Goal: Information Seeking & Learning: Learn about a topic

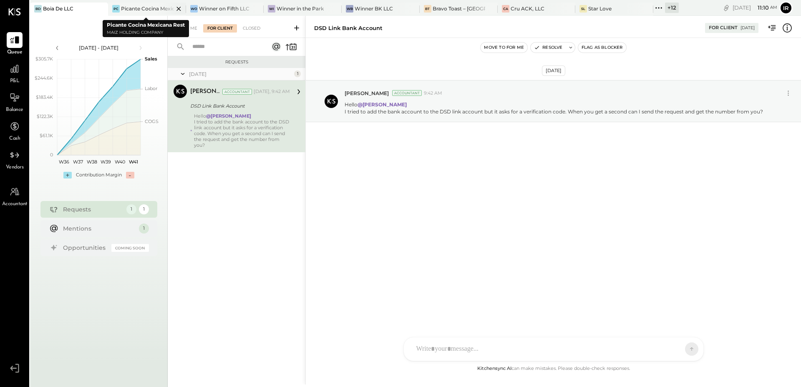
click at [134, 5] on div "Picante Cocina Mexicana Rest" at bounding box center [147, 8] width 53 height 7
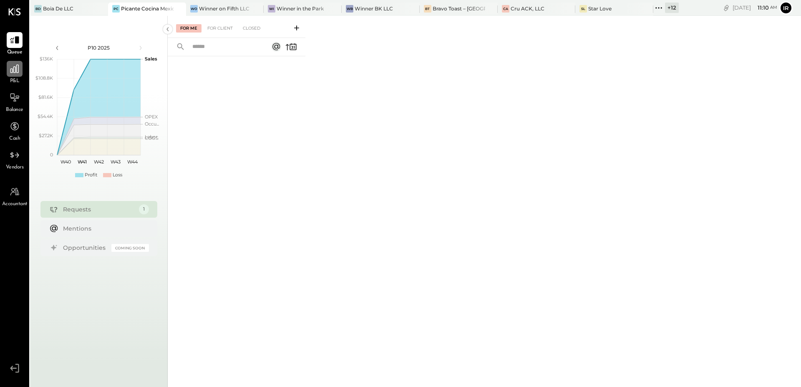
click at [16, 70] on icon at bounding box center [14, 69] width 8 height 8
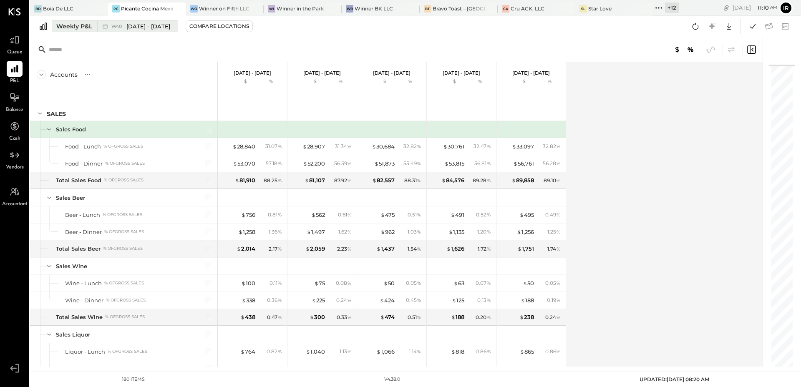
click at [100, 24] on div "W40 Sep 29 - Oct 5, 2025" at bounding box center [135, 26] width 76 height 11
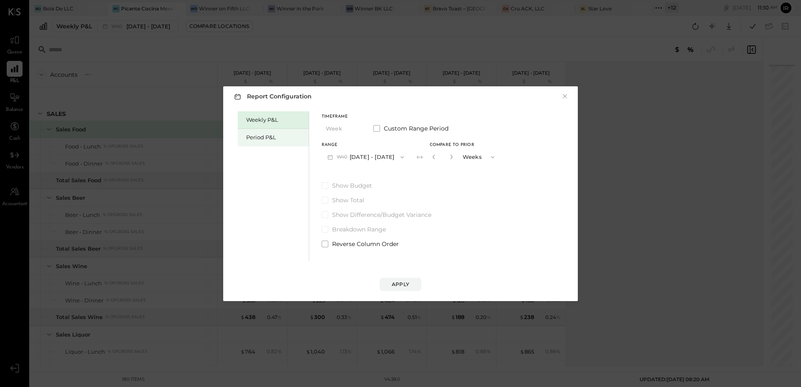
click at [264, 133] on div "Period P&L" at bounding box center [275, 137] width 58 height 8
click at [375, 160] on button "P10 [DATE] - [DATE]" at bounding box center [365, 156] width 86 height 15
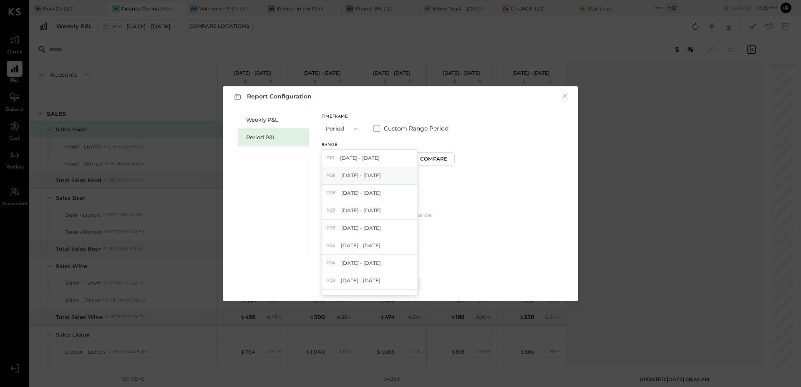
click at [384, 176] on div "P09 [DATE] - [DATE]" at bounding box center [369, 176] width 95 height 18
click at [405, 291] on div "Report Configuration × Weekly P&L Period P&L Timeframe Period Custom Range Peri…" at bounding box center [400, 193] width 355 height 215
click at [405, 283] on div "Apply" at bounding box center [401, 284] width 18 height 7
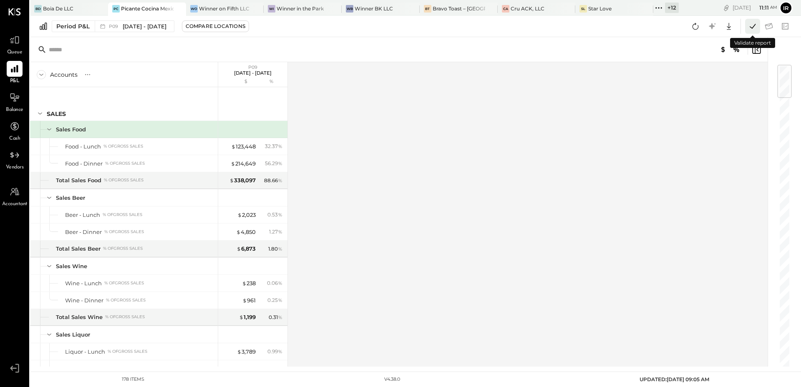
click at [750, 29] on icon at bounding box center [752, 26] width 11 height 11
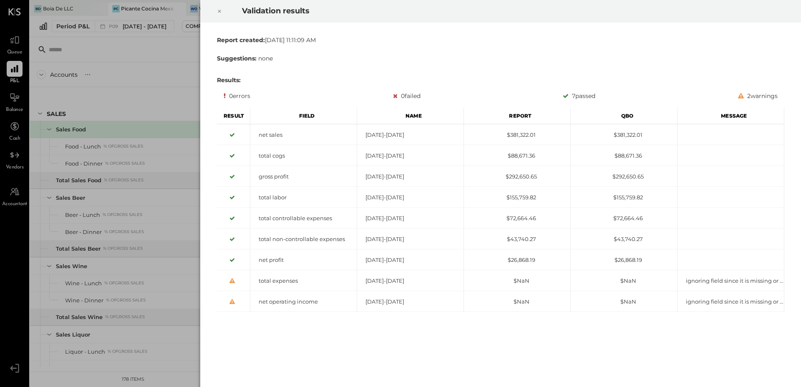
click at [220, 8] on icon at bounding box center [219, 11] width 5 height 10
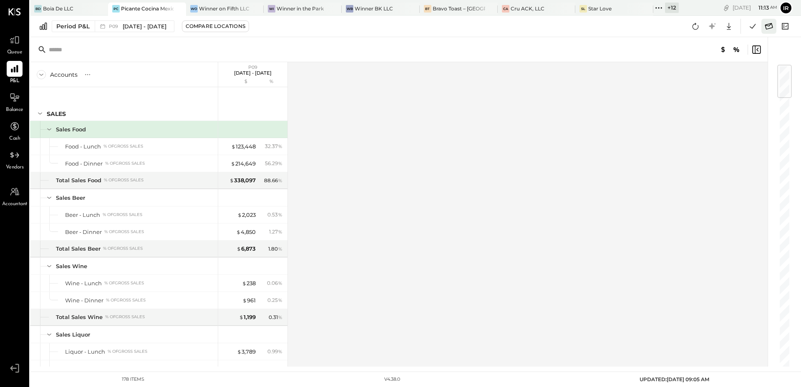
click at [768, 26] on icon at bounding box center [768, 26] width 11 height 11
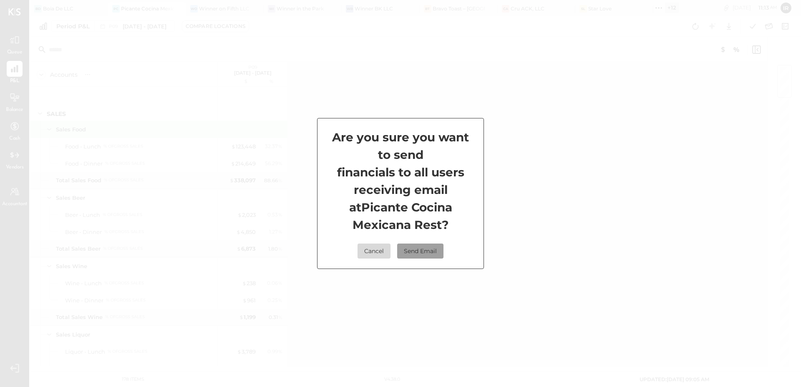
click at [426, 248] on button "Send Email" at bounding box center [420, 251] width 46 height 15
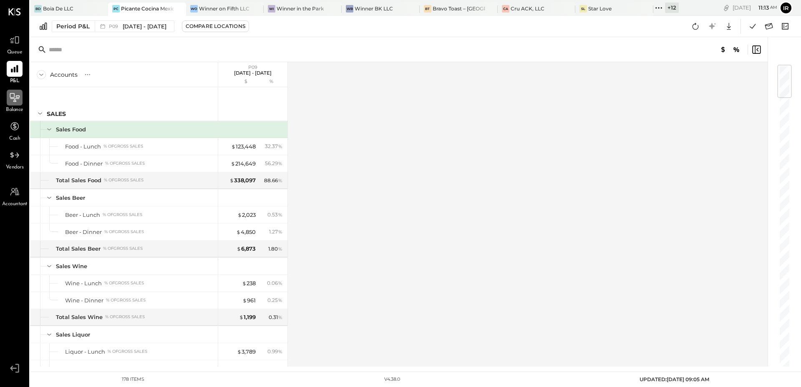
click at [17, 102] on icon at bounding box center [14, 97] width 11 height 11
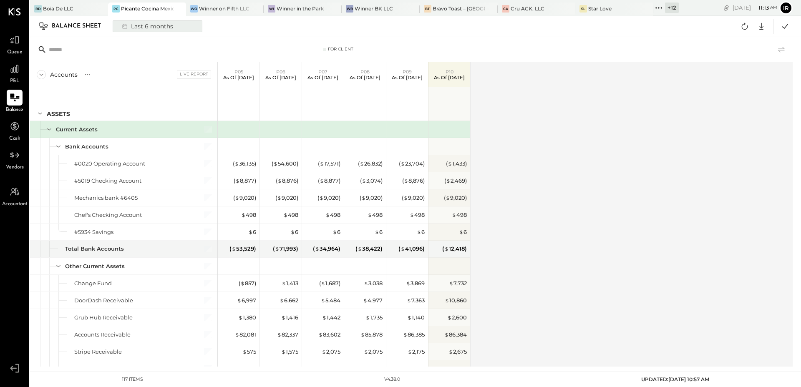
click at [178, 26] on button "Last 6 months" at bounding box center [158, 26] width 90 height 12
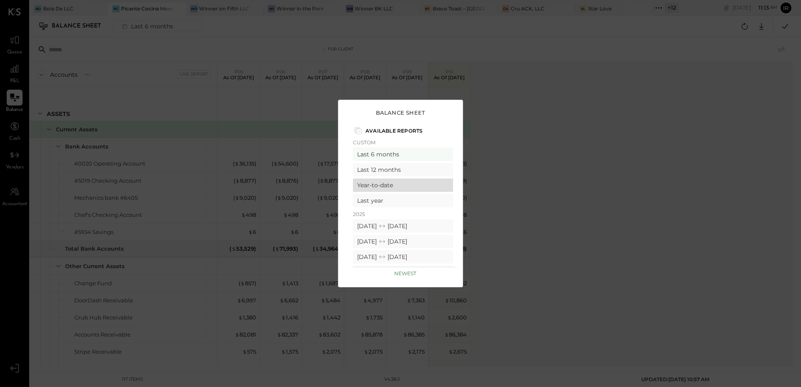
click at [427, 185] on div "Year-to-date" at bounding box center [403, 185] width 100 height 13
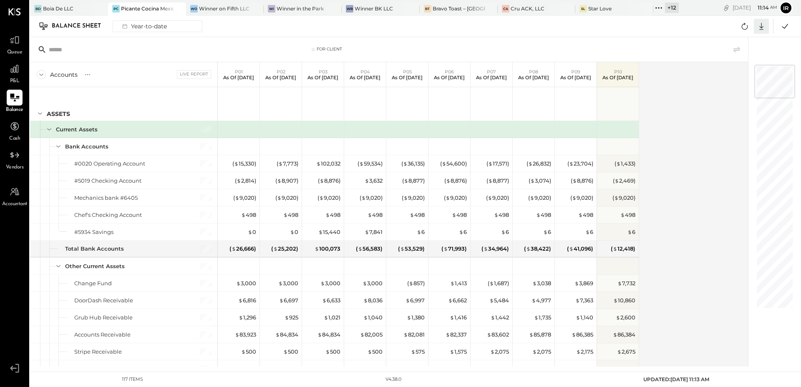
click at [757, 23] on icon at bounding box center [761, 26] width 11 height 11
click at [729, 71] on div "Excel" at bounding box center [735, 75] width 67 height 18
click at [16, 67] on icon at bounding box center [14, 69] width 8 height 8
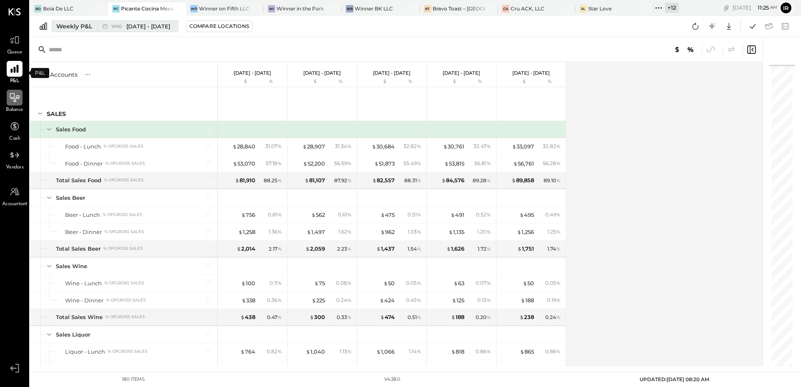
click at [125, 31] on div "W40 Sep 29 - Oct 5, 2025" at bounding box center [135, 26] width 76 height 11
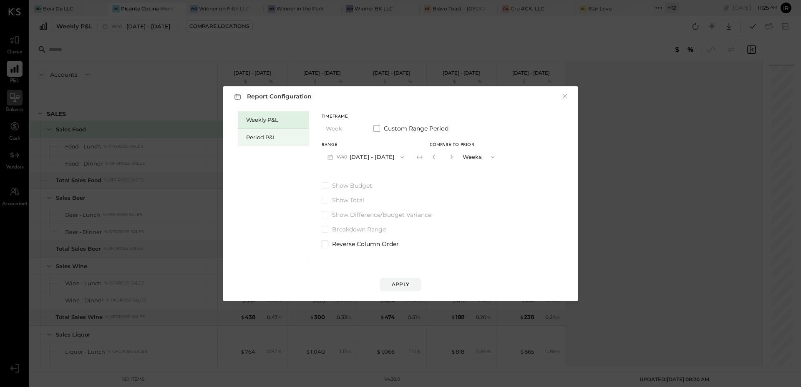
click at [242, 142] on div "Period P&L" at bounding box center [273, 138] width 71 height 18
click at [377, 150] on button "P10 [DATE] - [DATE]" at bounding box center [365, 156] width 86 height 15
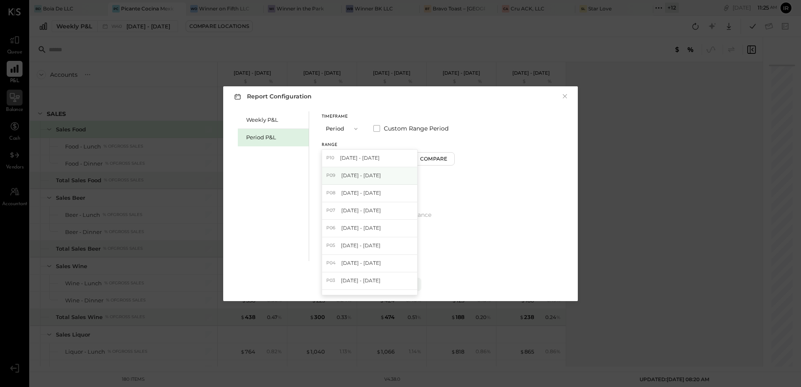
click at [368, 176] on span "[DATE] - [DATE]" at bounding box center [361, 175] width 40 height 7
click at [442, 162] on div "Compare" at bounding box center [434, 158] width 27 height 7
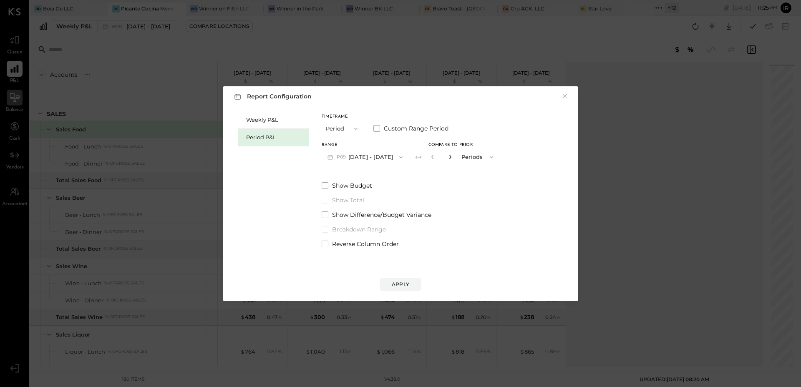
click at [449, 154] on icon "button" at bounding box center [450, 156] width 5 height 5
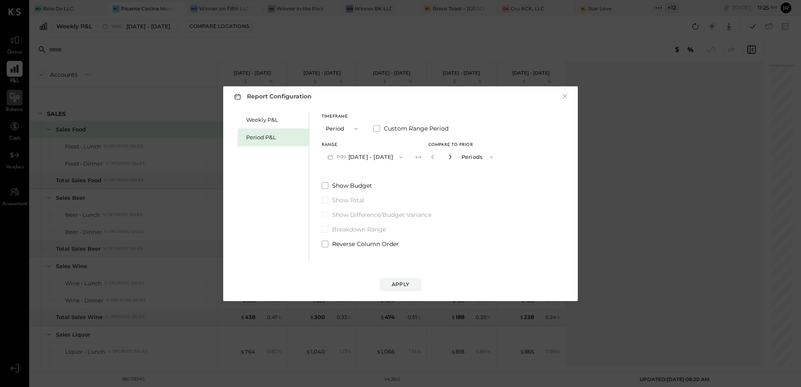
click at [449, 154] on icon "button" at bounding box center [450, 156] width 5 height 5
type input "*"
click at [395, 279] on button "Apply" at bounding box center [401, 284] width 42 height 13
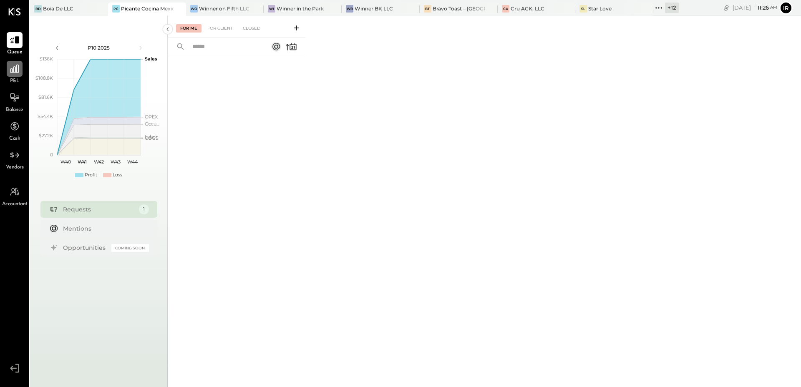
click at [11, 69] on icon at bounding box center [14, 69] width 8 height 8
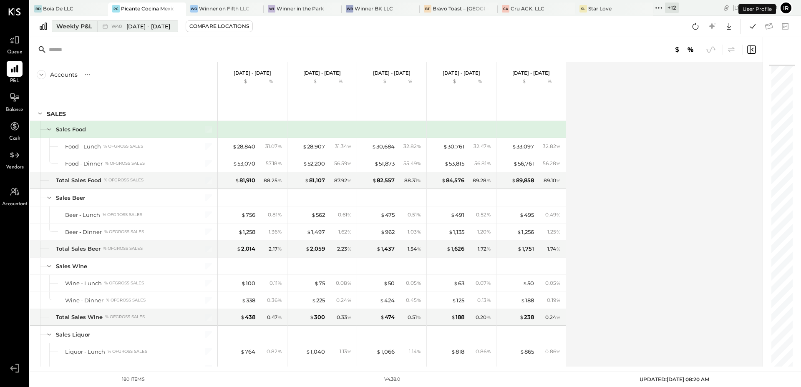
click at [114, 24] on span "W40" at bounding box center [117, 26] width 13 height 5
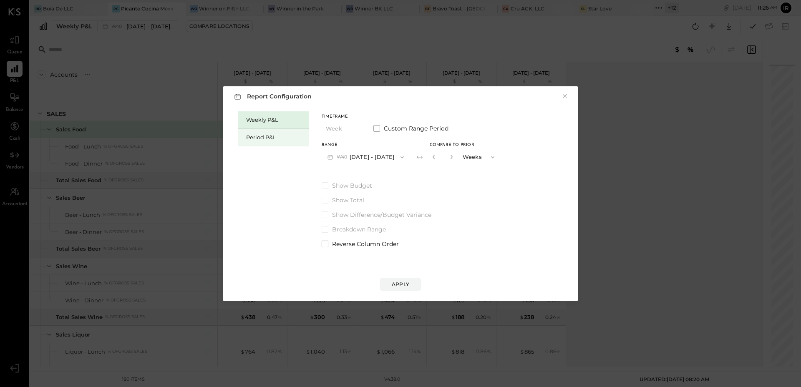
click at [284, 141] on div "Period P&L" at bounding box center [275, 137] width 58 height 8
click at [384, 155] on button "P10 [DATE] - [DATE]" at bounding box center [365, 156] width 86 height 15
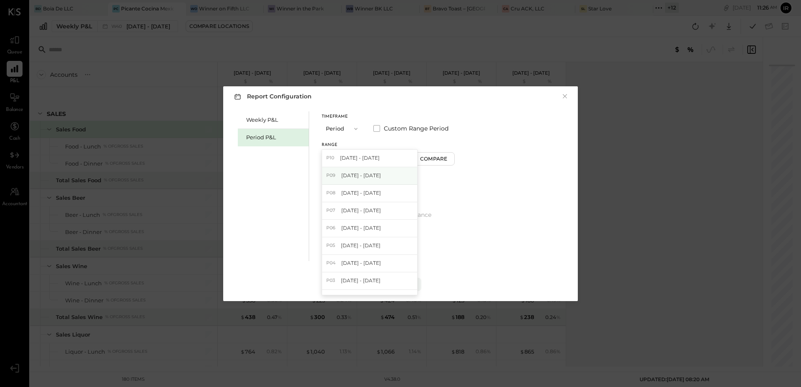
click at [382, 178] on div "P09 [DATE] - [DATE]" at bounding box center [369, 176] width 95 height 18
click at [436, 161] on div "Compare" at bounding box center [434, 158] width 27 height 7
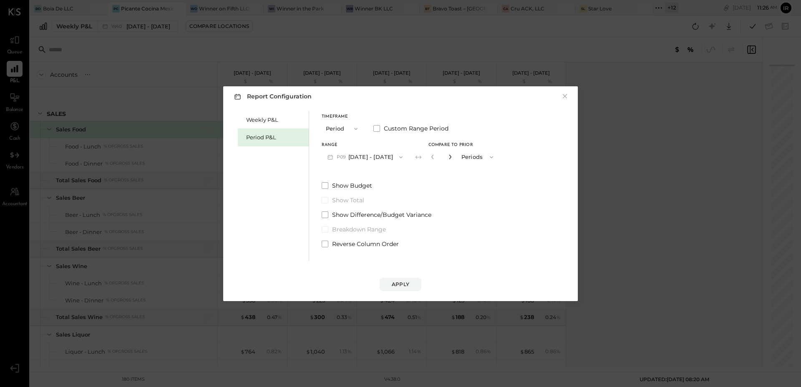
click at [448, 156] on icon "button" at bounding box center [450, 156] width 5 height 5
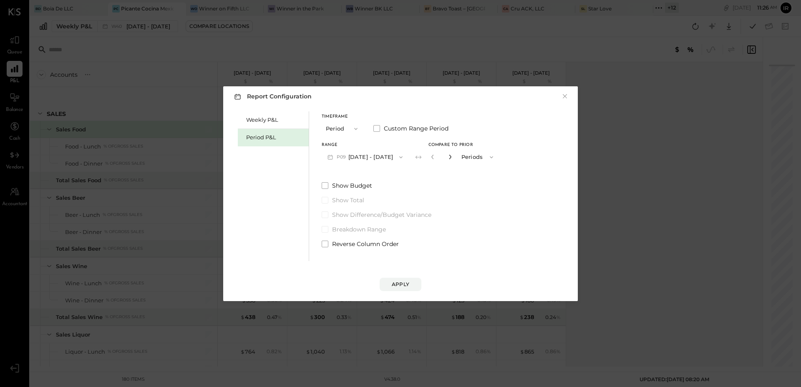
click at [448, 156] on icon "button" at bounding box center [450, 156] width 5 height 5
click at [431, 156] on icon "button" at bounding box center [432, 156] width 5 height 5
type input "*"
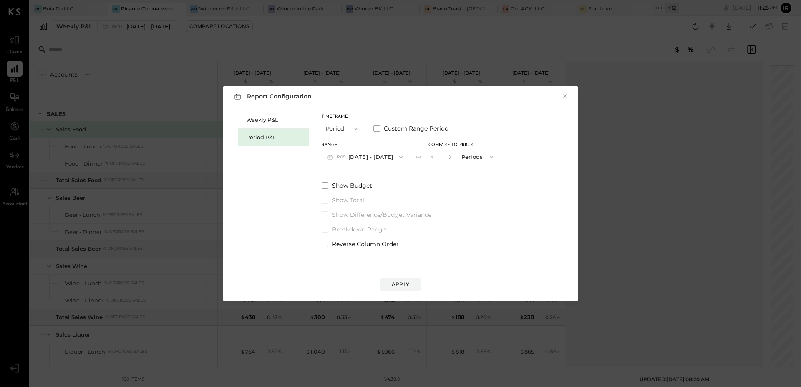
click at [405, 275] on div "Apply" at bounding box center [401, 276] width 338 height 30
click at [398, 284] on div "Apply" at bounding box center [401, 284] width 18 height 7
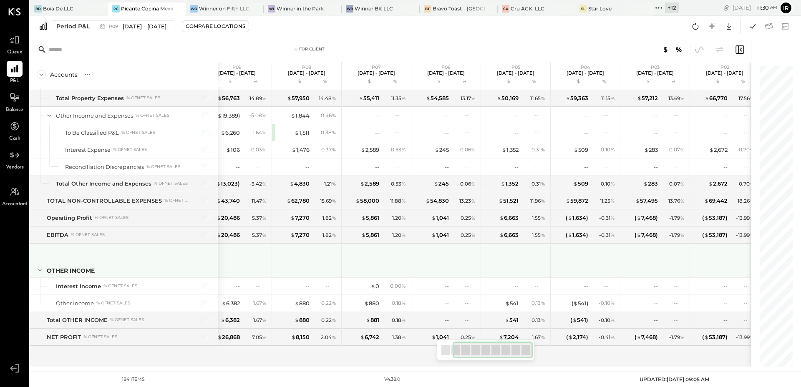
scroll to position [0, 94]
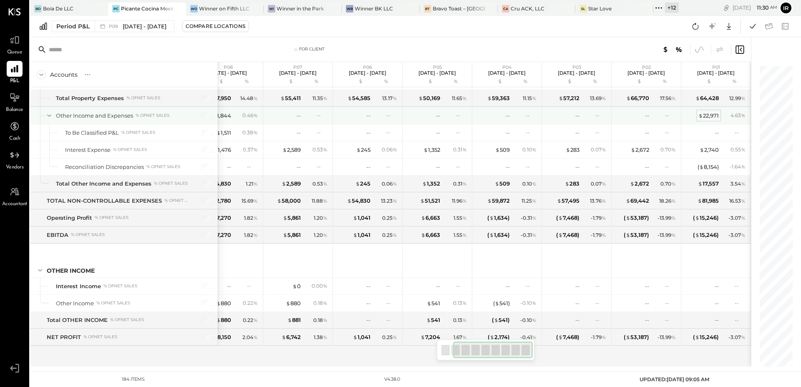
click at [704, 118] on div "$ 22,971" at bounding box center [708, 116] width 20 height 8
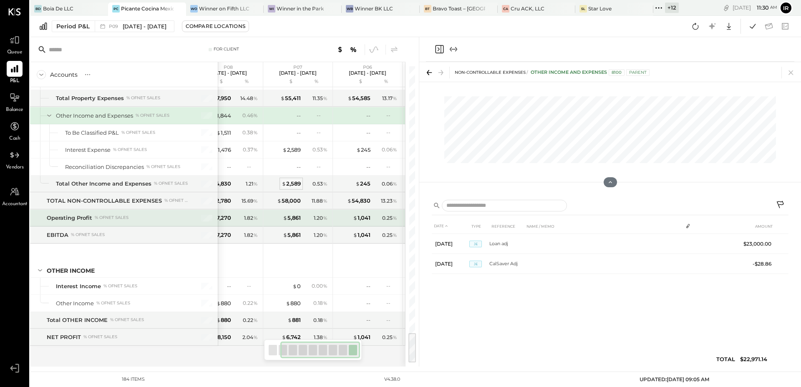
scroll to position [0, 86]
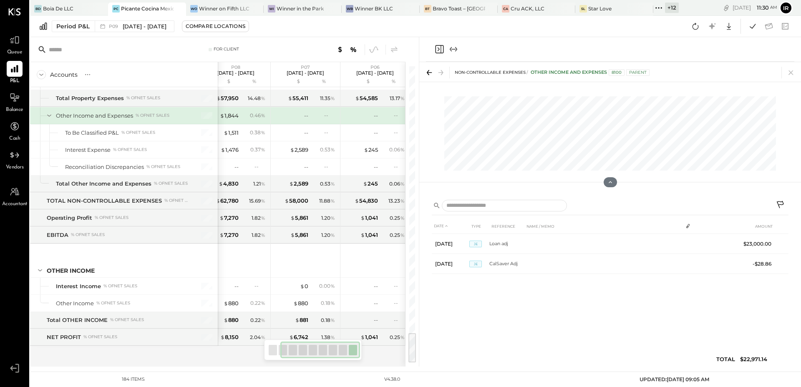
click at [442, 48] on icon "Close panel" at bounding box center [439, 49] width 10 height 10
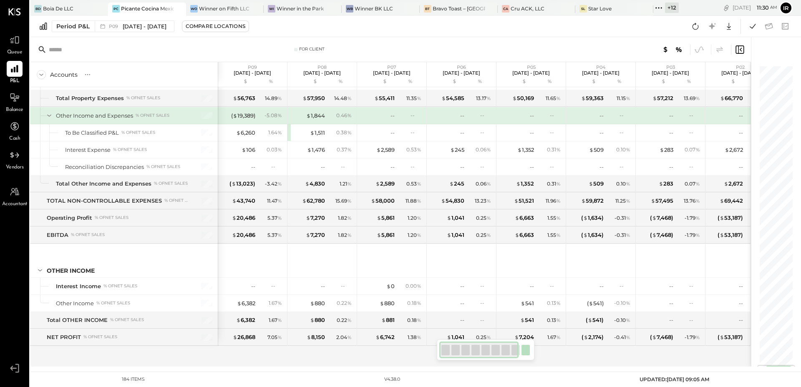
scroll to position [2527, 0]
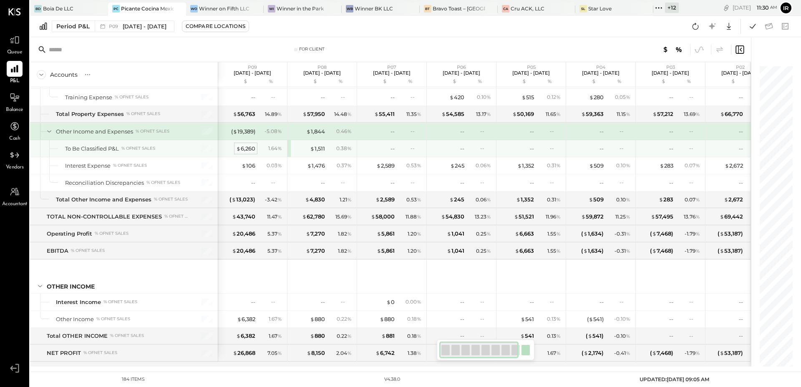
click at [247, 145] on div "$ 6,260" at bounding box center [245, 149] width 19 height 8
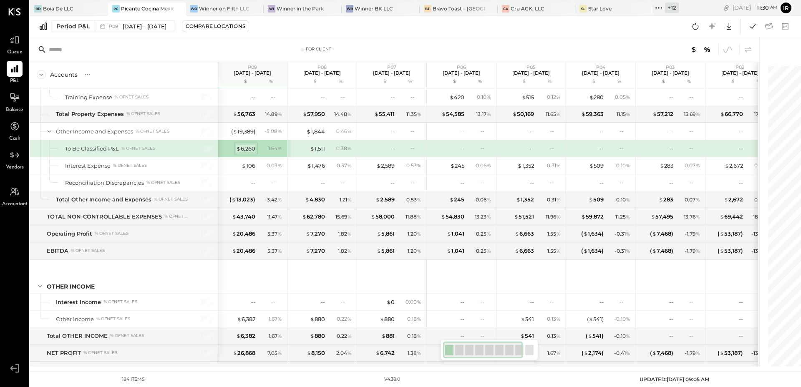
scroll to position [2543, 0]
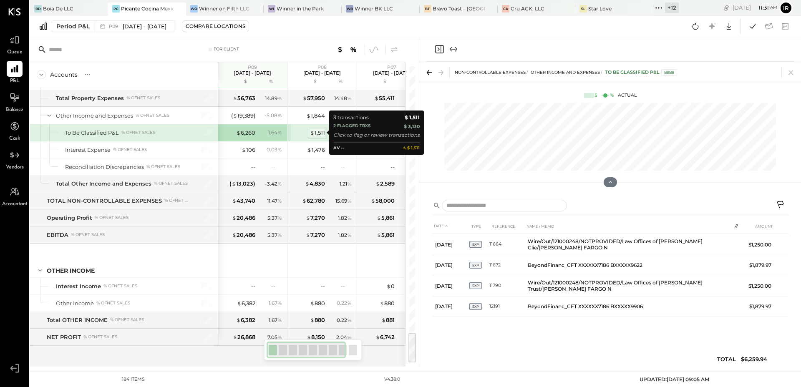
click at [313, 133] on span "$" at bounding box center [312, 132] width 5 height 7
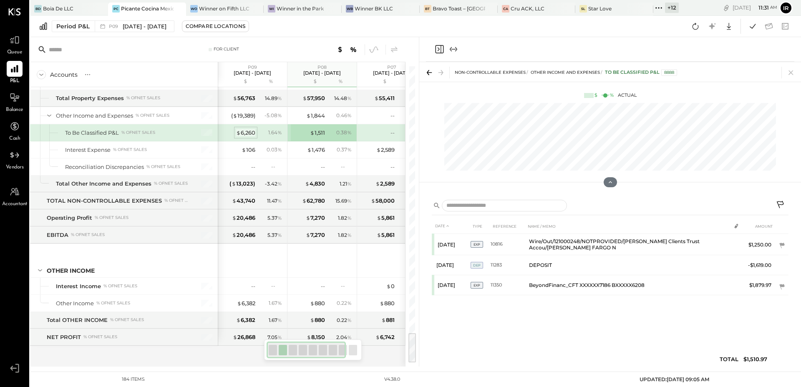
click at [250, 133] on div "$ 6,260" at bounding box center [245, 133] width 19 height 8
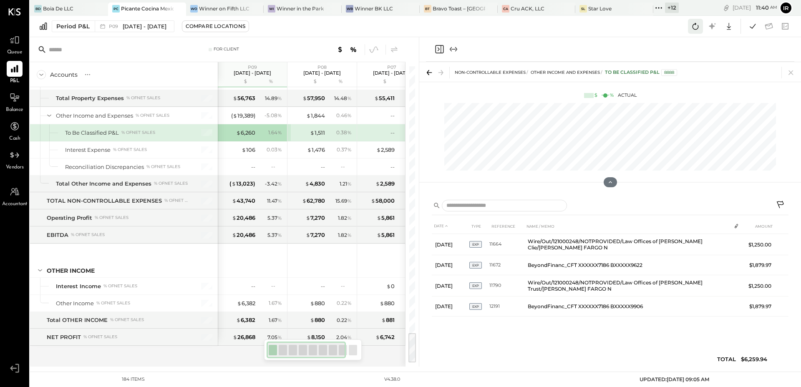
click at [693, 28] on icon at bounding box center [695, 26] width 6 height 7
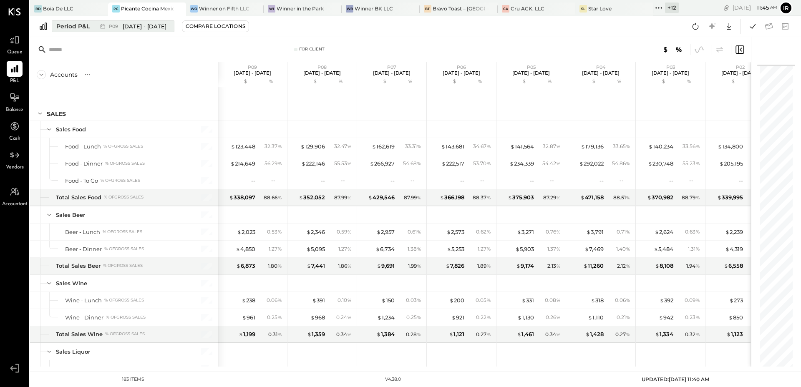
click at [141, 28] on span "[DATE] - [DATE]" at bounding box center [145, 27] width 44 height 8
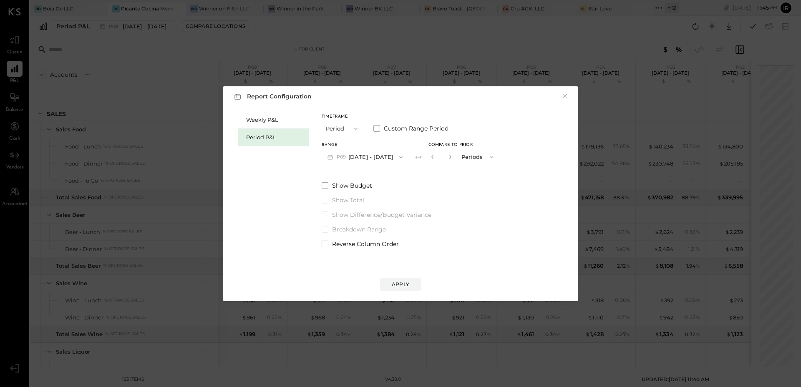
click at [436, 156] on input "*" at bounding box center [441, 157] width 11 height 14
click at [430, 156] on icon "button" at bounding box center [432, 156] width 5 height 5
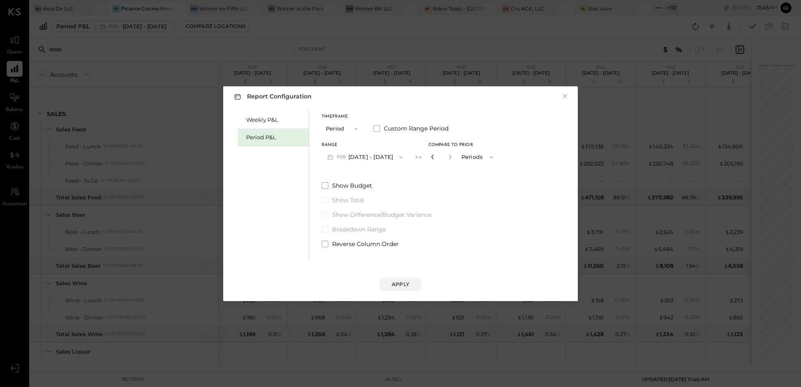
click at [430, 156] on icon "button" at bounding box center [432, 156] width 5 height 5
type input "*"
click at [401, 287] on div "Apply" at bounding box center [401, 284] width 18 height 7
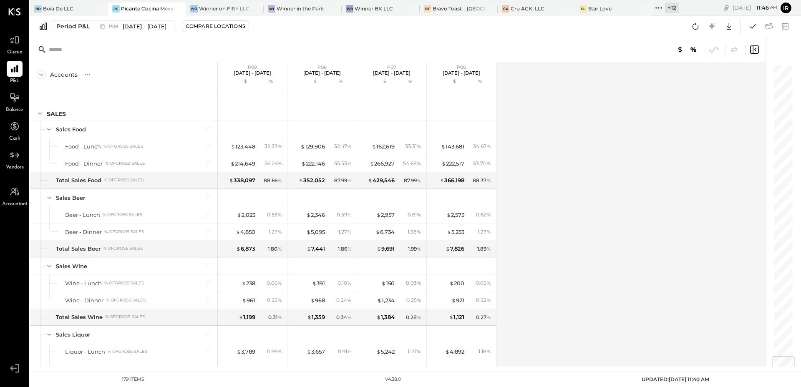
scroll to position [2457, 0]
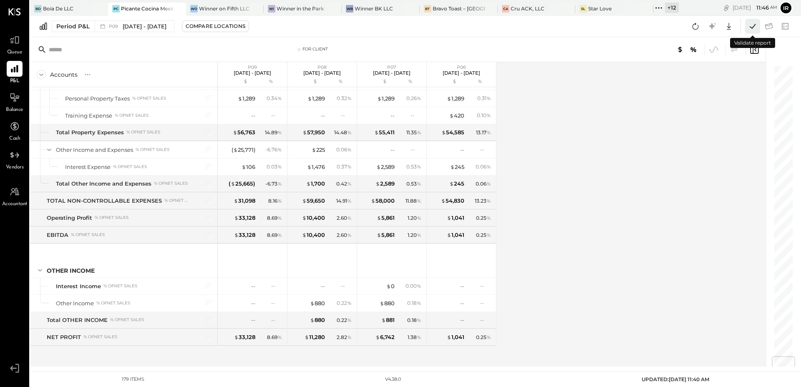
click at [750, 27] on icon at bounding box center [753, 26] width 6 height 5
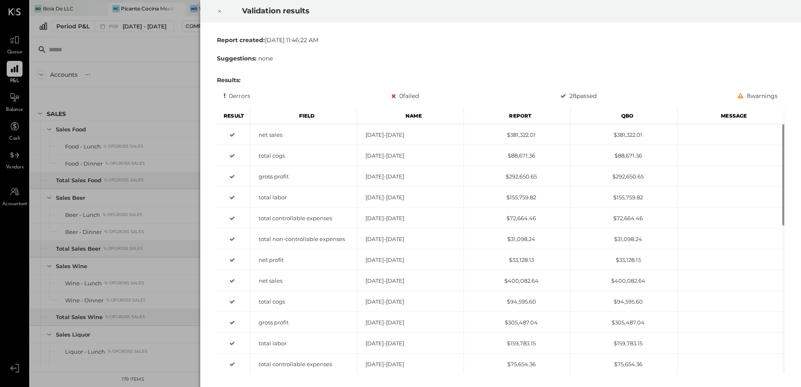
click at [219, 10] on icon at bounding box center [219, 11] width 5 height 10
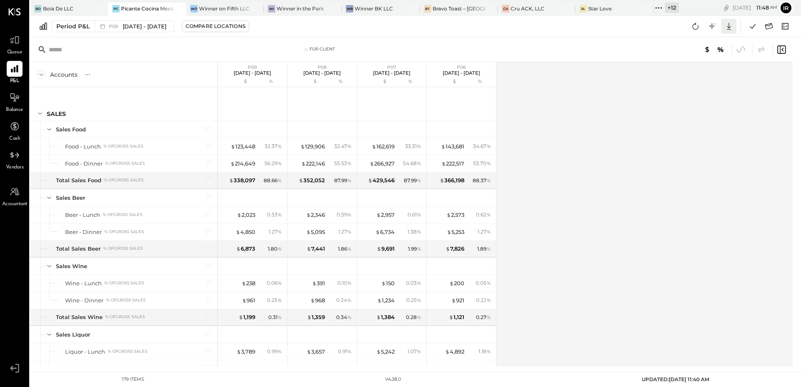
click at [729, 23] on icon at bounding box center [728, 26] width 11 height 11
click at [700, 75] on div "Excel" at bounding box center [703, 75] width 67 height 18
click at [13, 100] on icon at bounding box center [14, 97] width 11 height 11
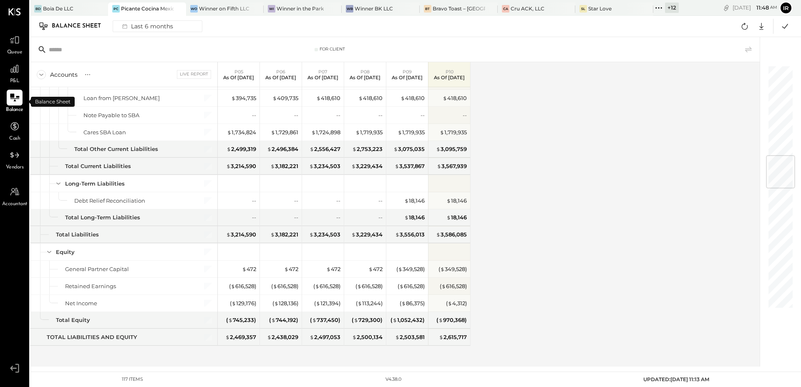
scroll to position [450, 0]
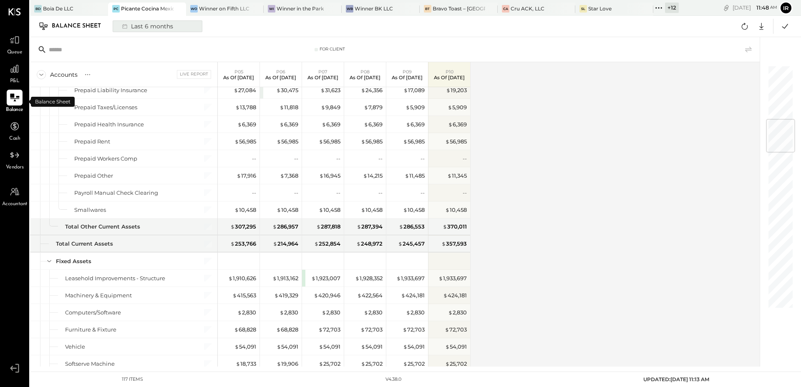
click at [169, 28] on div "Last 6 months" at bounding box center [146, 26] width 59 height 11
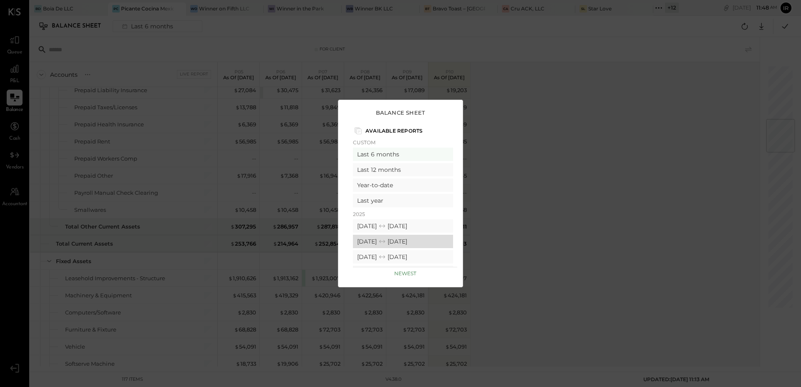
drag, startPoint x: 428, startPoint y: 242, endPoint x: 433, endPoint y: 241, distance: 5.6
click at [433, 241] on div "[DATE] [DATE]" at bounding box center [403, 241] width 100 height 13
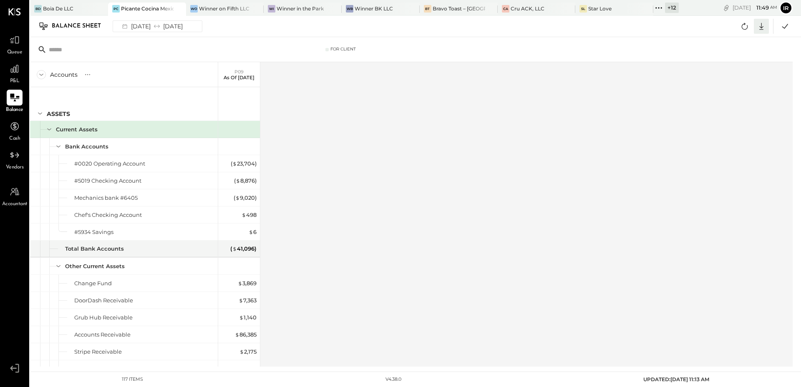
click at [762, 25] on icon at bounding box center [761, 26] width 11 height 11
click at [734, 77] on div "Excel" at bounding box center [735, 75] width 67 height 18
